Goal: Register for event/course

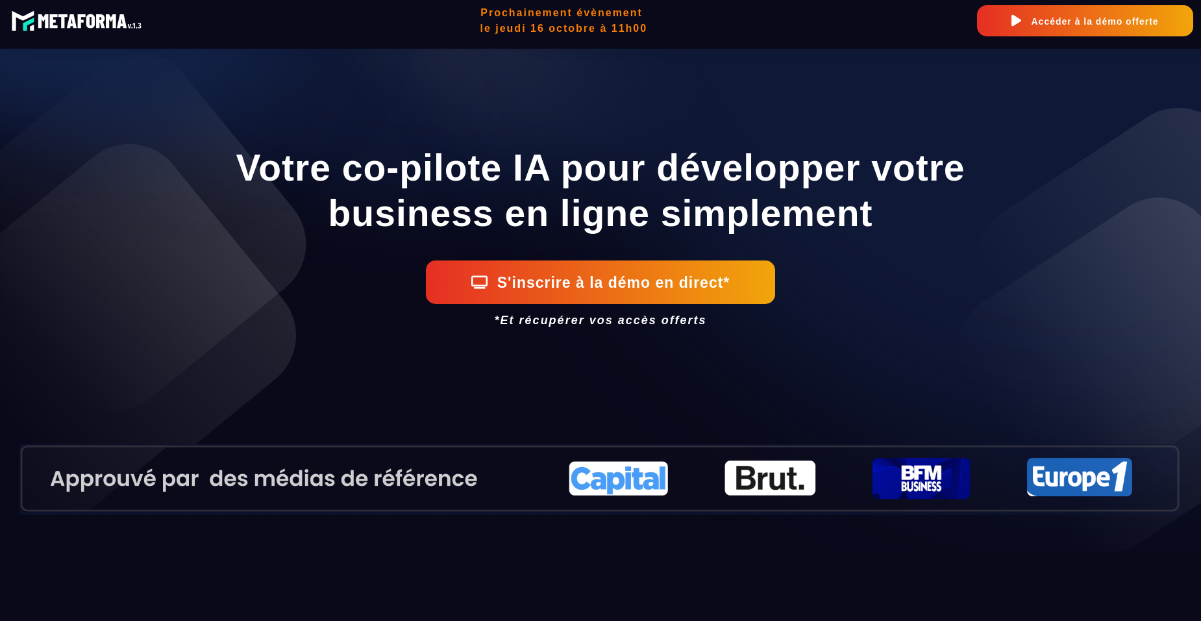
click at [88, 22] on img at bounding box center [79, 20] width 136 height 28
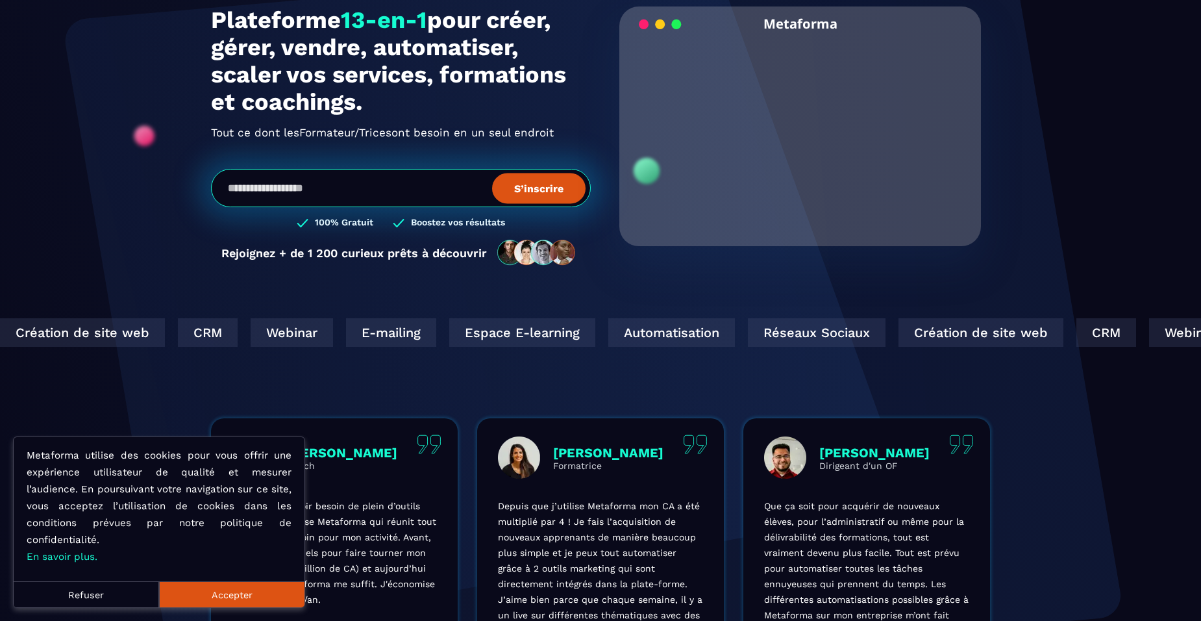
scroll to position [325, 0]
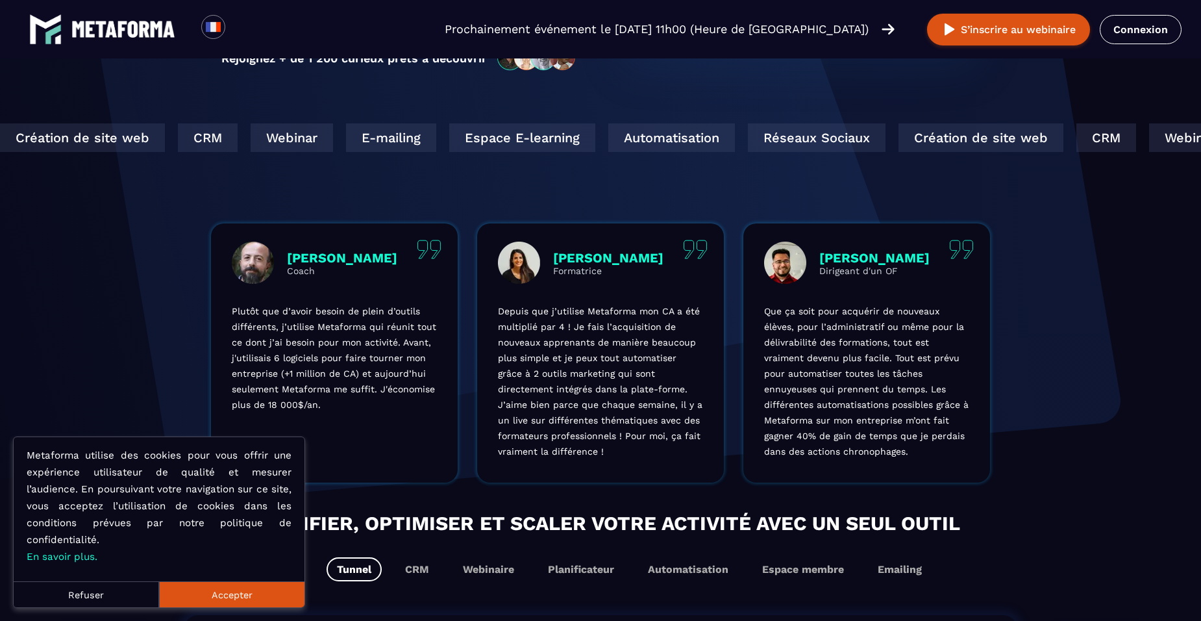
click at [245, 593] on button "Accepter" at bounding box center [231, 594] width 145 height 26
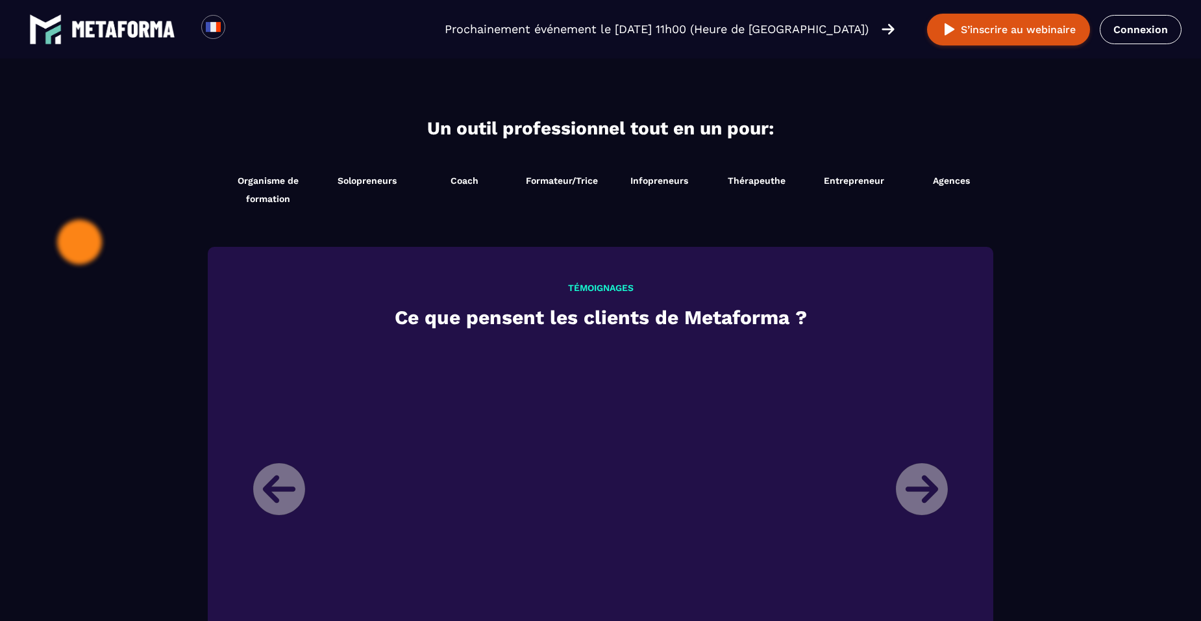
scroll to position [1462, 0]
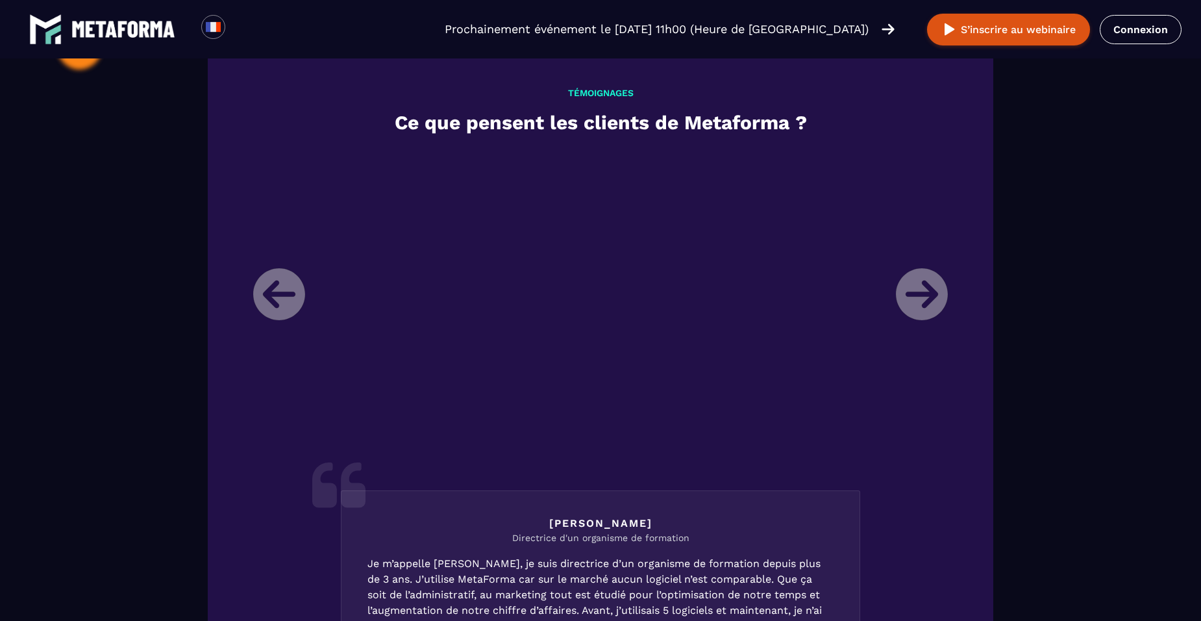
click at [936, 293] on li "[PERSON_NAME] Directrice d'un organisme de formation Je m’appelle [PERSON_NAME]…" at bounding box center [600, 488] width 714 height 676
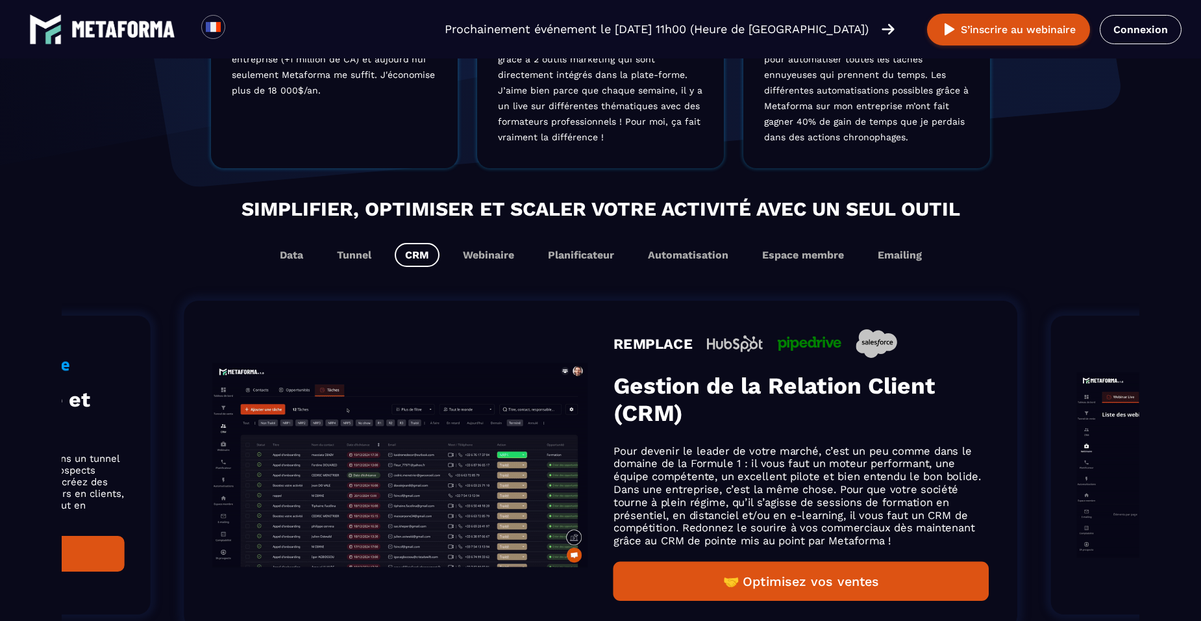
scroll to position [618, 0]
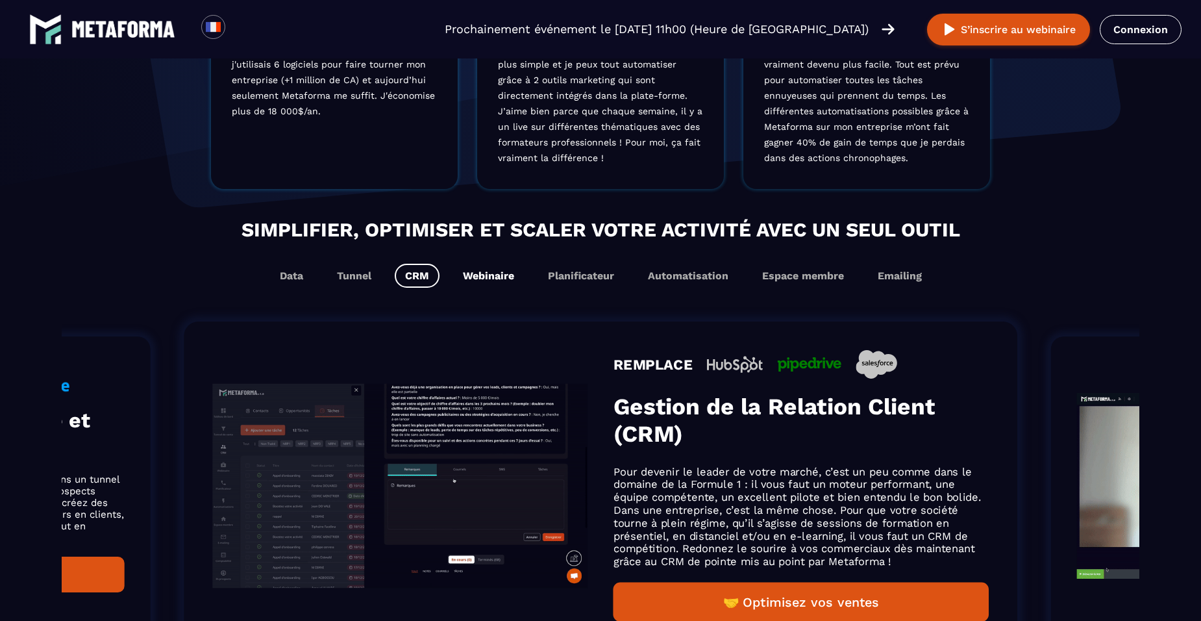
click at [508, 283] on button "Webinaire" at bounding box center [488, 276] width 72 height 24
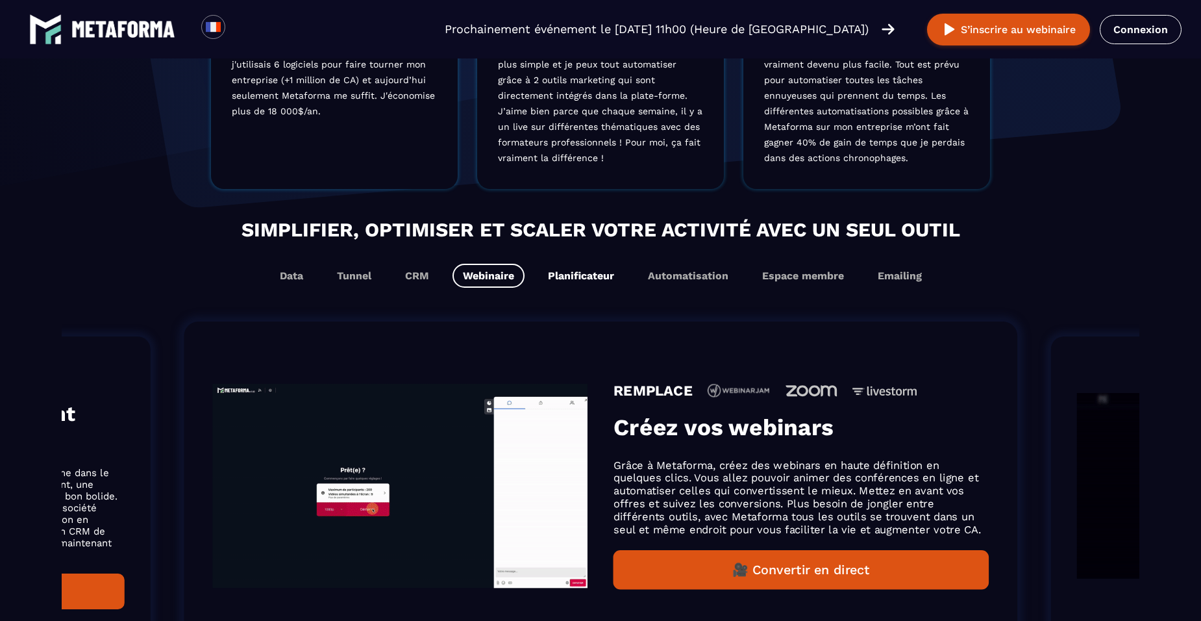
click at [565, 282] on button "Planificateur" at bounding box center [581, 276] width 87 height 24
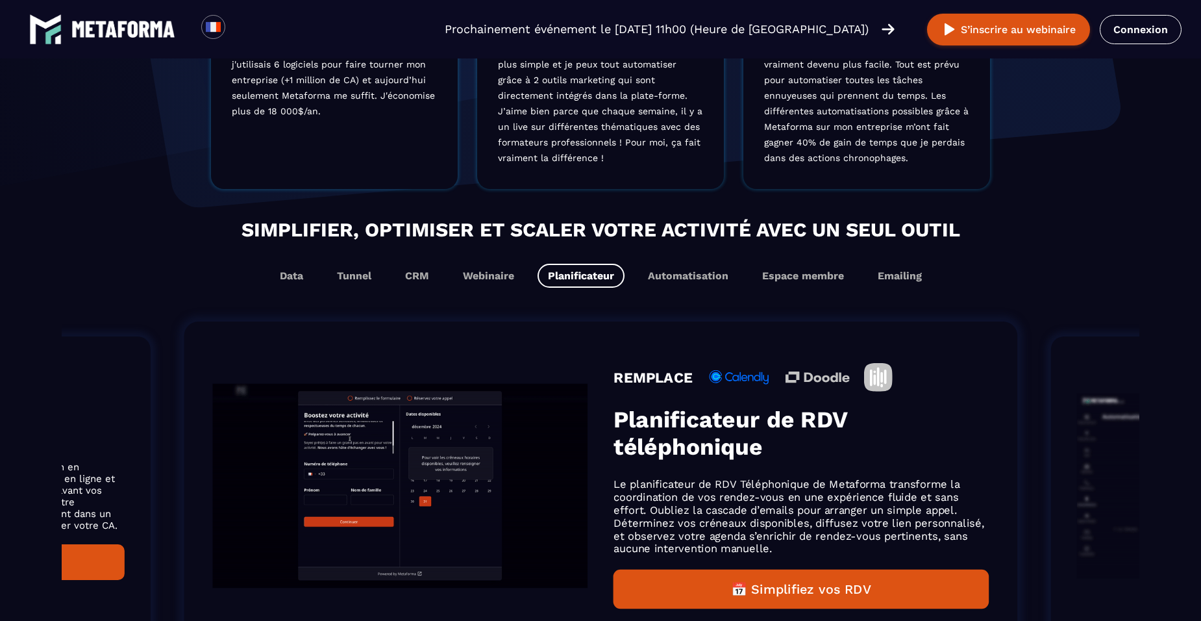
click at [706, 298] on div "Simplifier, optimiser et scaler votre activité avec un seul outil Data Tunnel C…" at bounding box center [601, 458] width 1078 height 487
click at [706, 284] on button "Automatisation" at bounding box center [687, 276] width 101 height 24
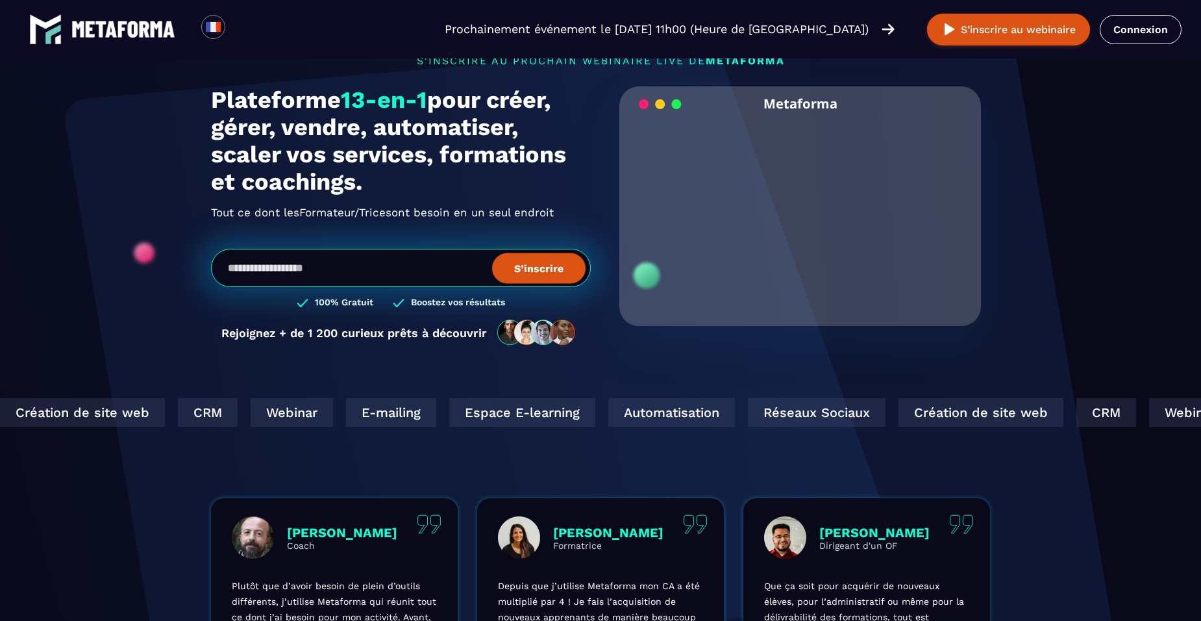
scroll to position [0, 0]
